Goal: Information Seeking & Learning: Learn about a topic

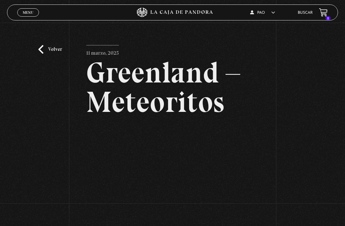
scroll to position [13, 0]
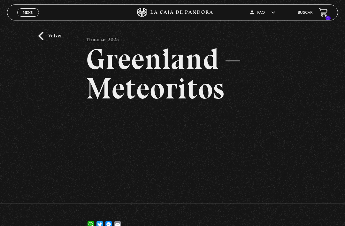
click at [33, 13] on span "Menu" at bounding box center [28, 13] width 11 height 4
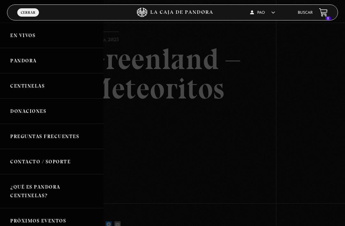
click at [306, 12] on link "Buscar" at bounding box center [305, 13] width 15 height 4
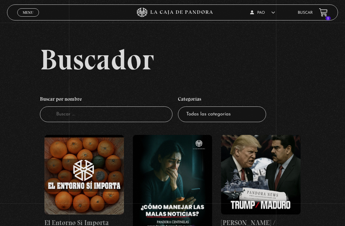
click at [126, 116] on input "Buscador" at bounding box center [106, 114] width 133 height 16
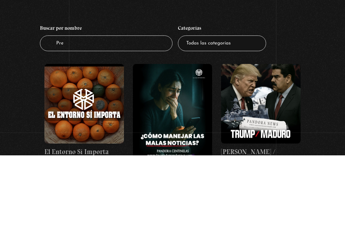
type input "Prep"
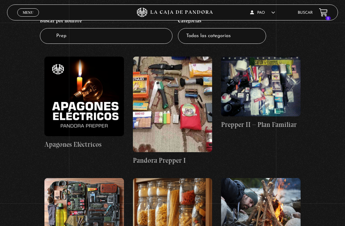
scroll to position [79, 0]
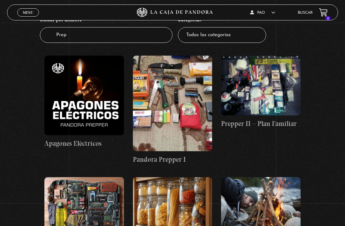
click at [98, 102] on figure at bounding box center [84, 96] width 80 height 80
